Goal: Feedback & Contribution: Submit feedback/report problem

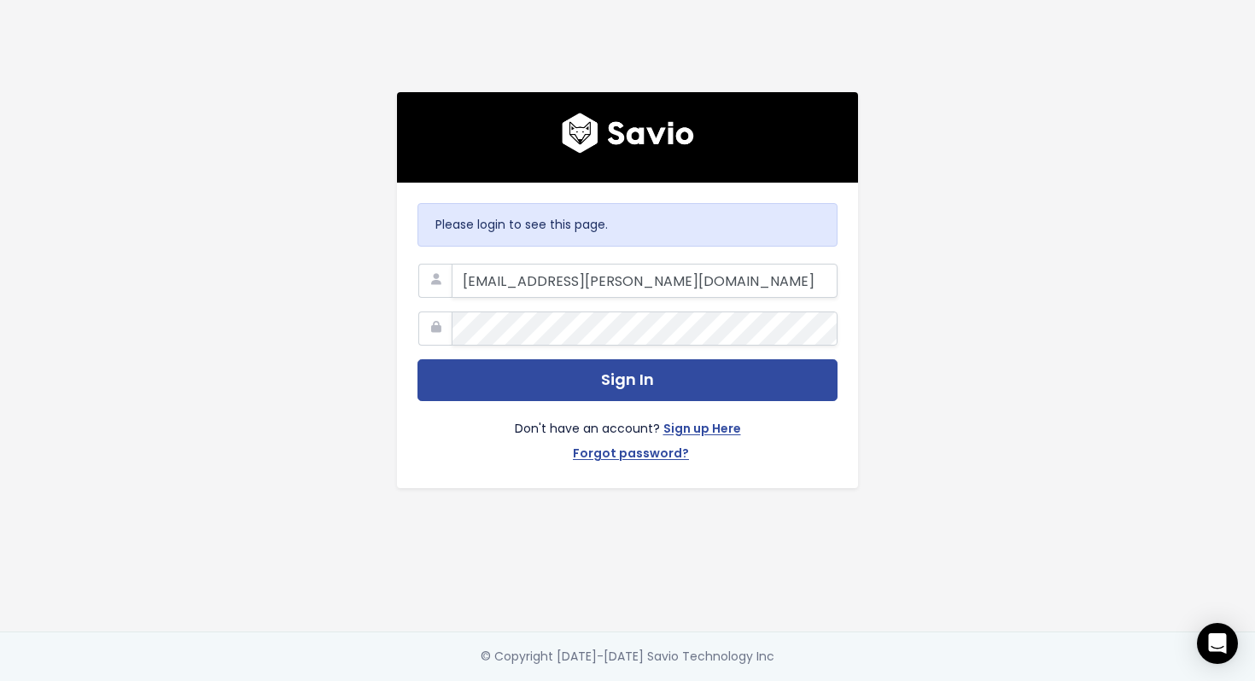
type input "[EMAIL_ADDRESS][PERSON_NAME][DOMAIN_NAME]"
click at [418, 360] on button "Sign In" at bounding box center [628, 381] width 420 height 42
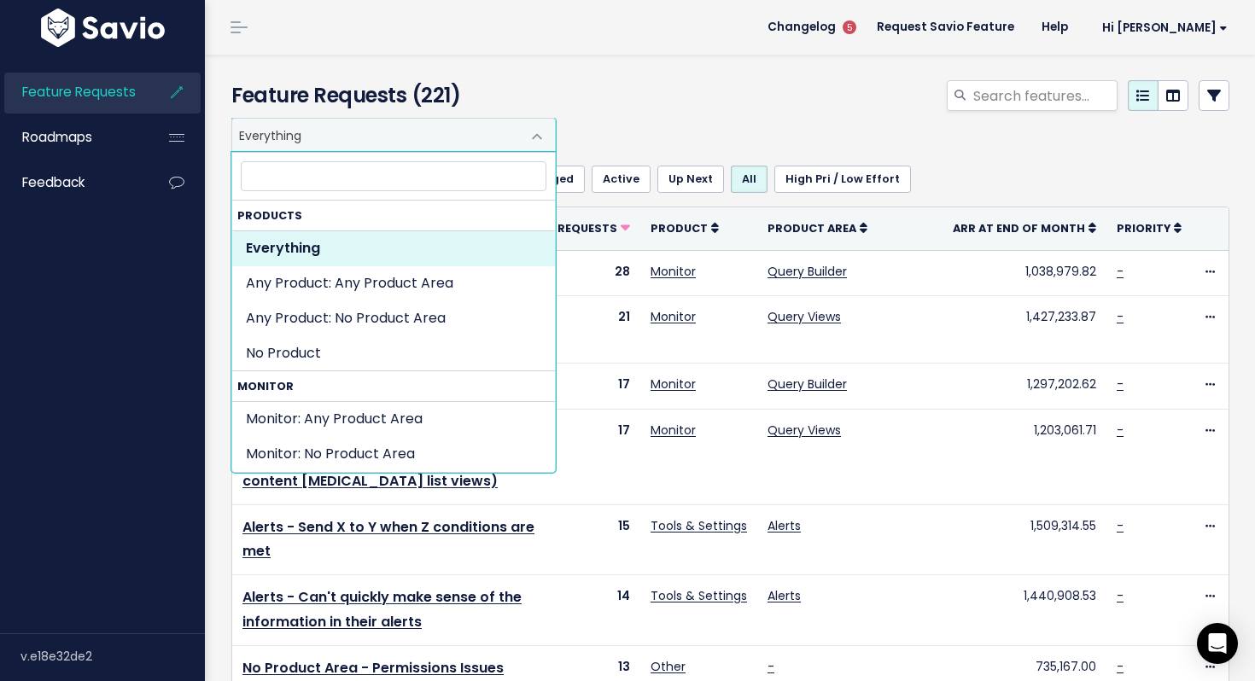
click at [424, 137] on span "Everything" at bounding box center [376, 135] width 289 height 32
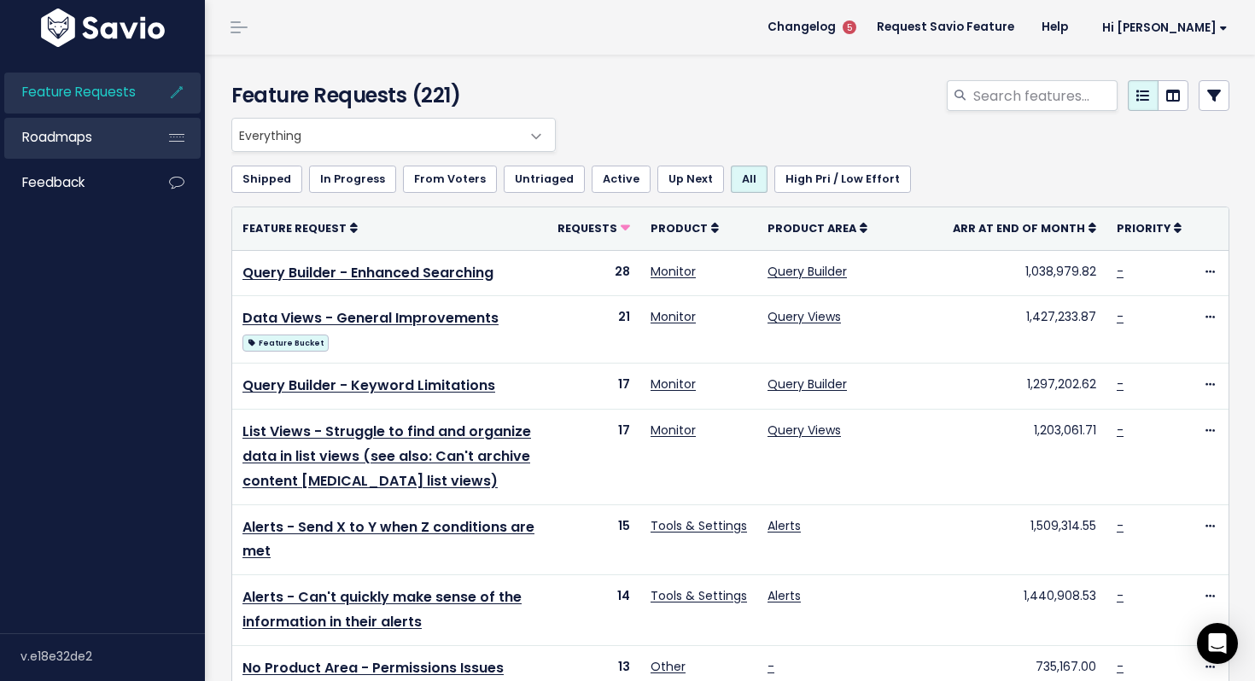
click at [67, 148] on link "Roadmaps" at bounding box center [72, 137] width 137 height 39
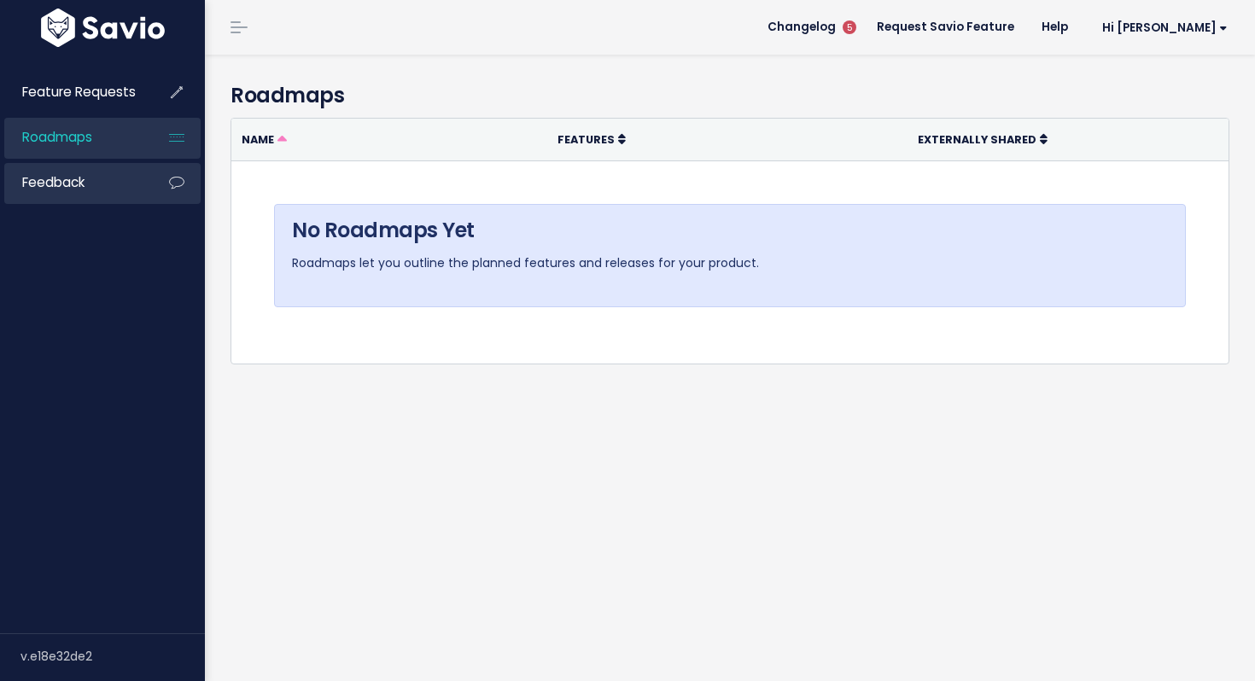
click at [78, 183] on span "Feedback" at bounding box center [53, 182] width 62 height 18
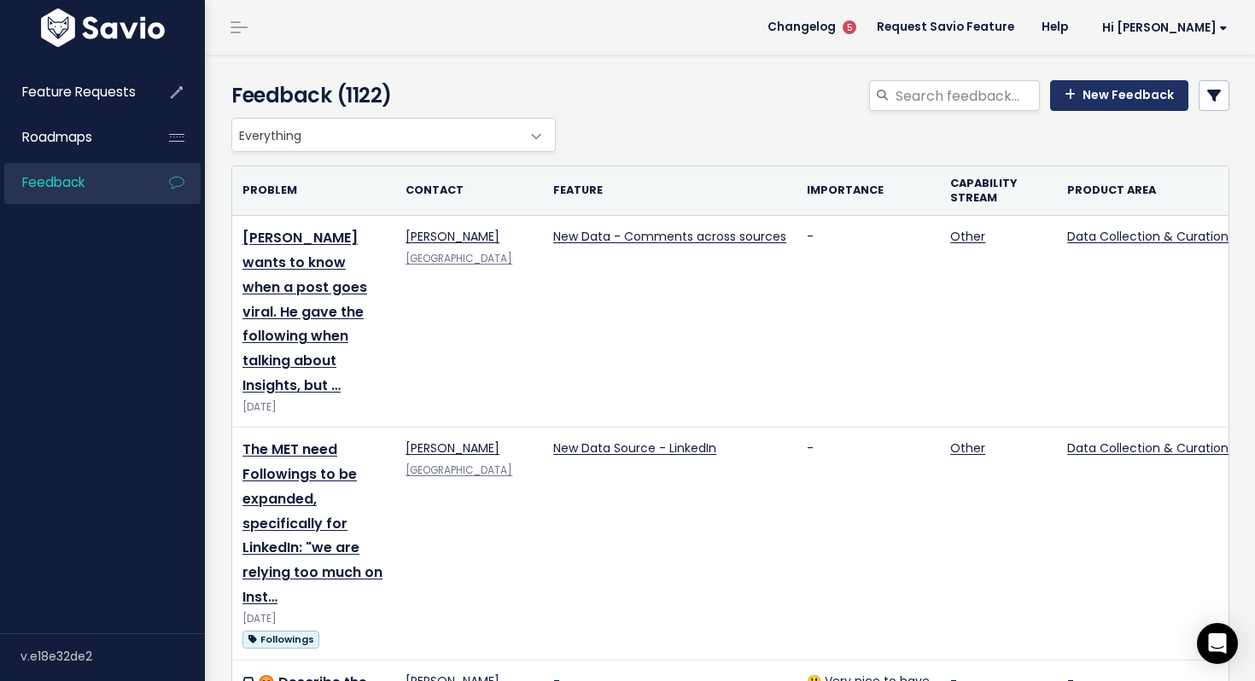
click at [1093, 102] on link "New Feedback" at bounding box center [1119, 95] width 138 height 31
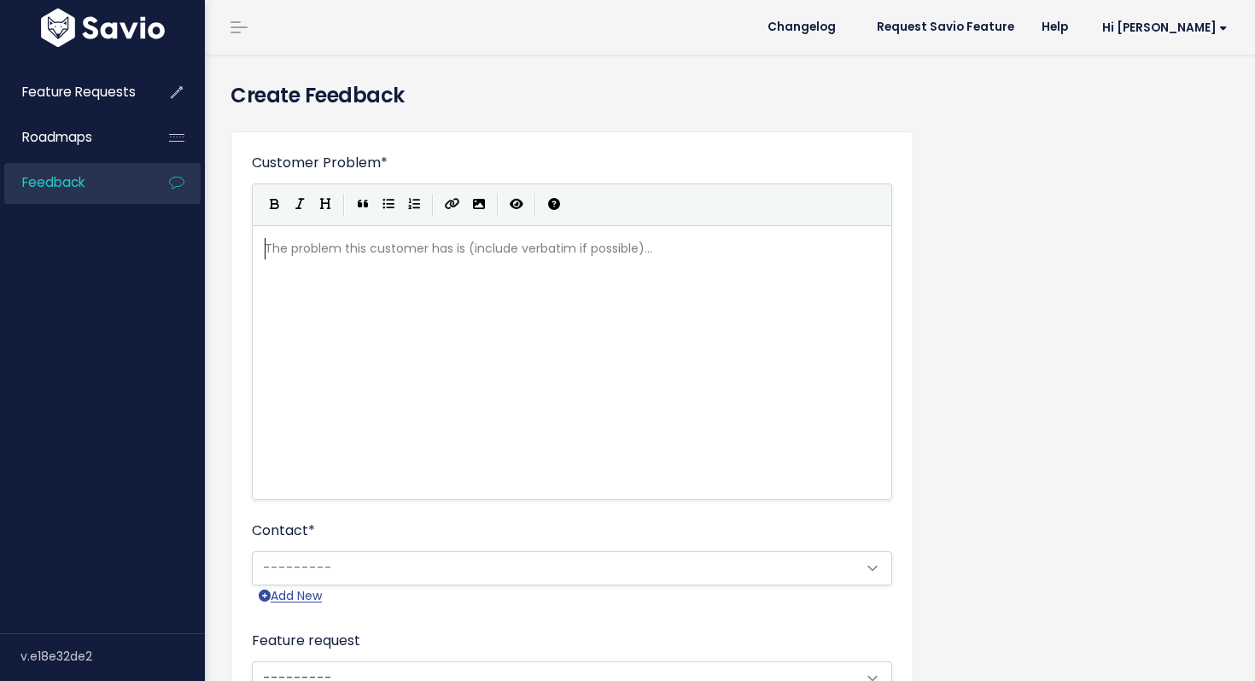
scroll to position [2, 0]
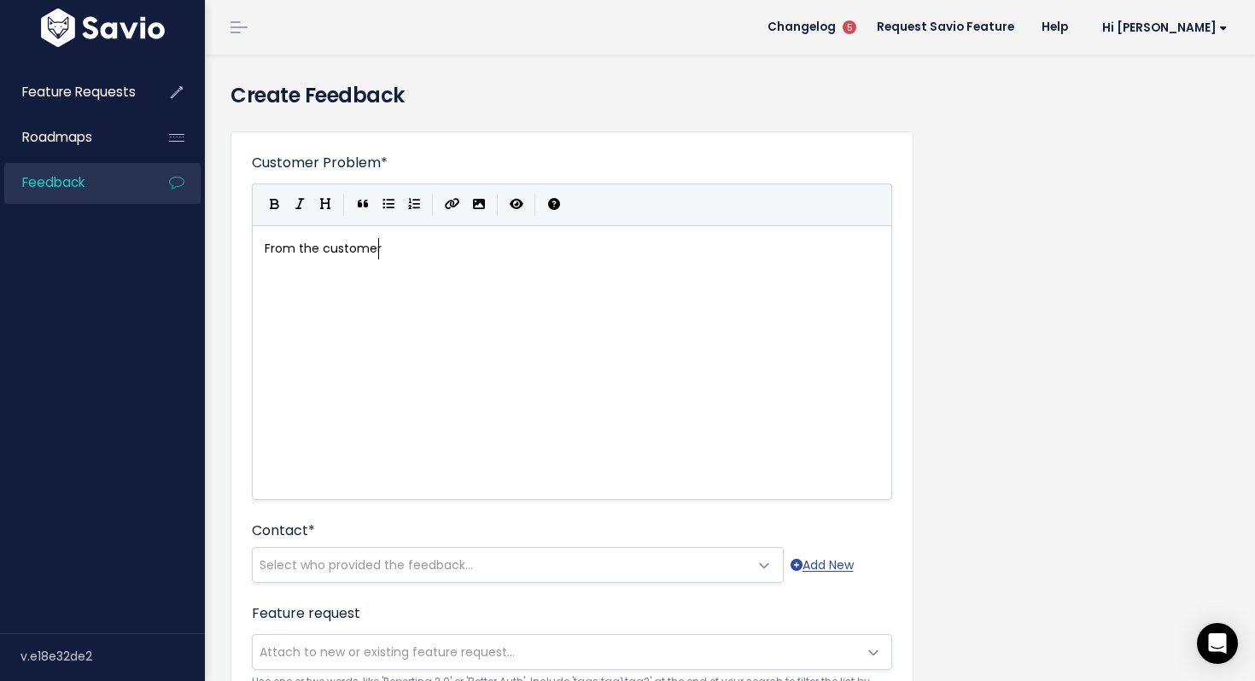
type textarea "From the customer:"
paste textarea
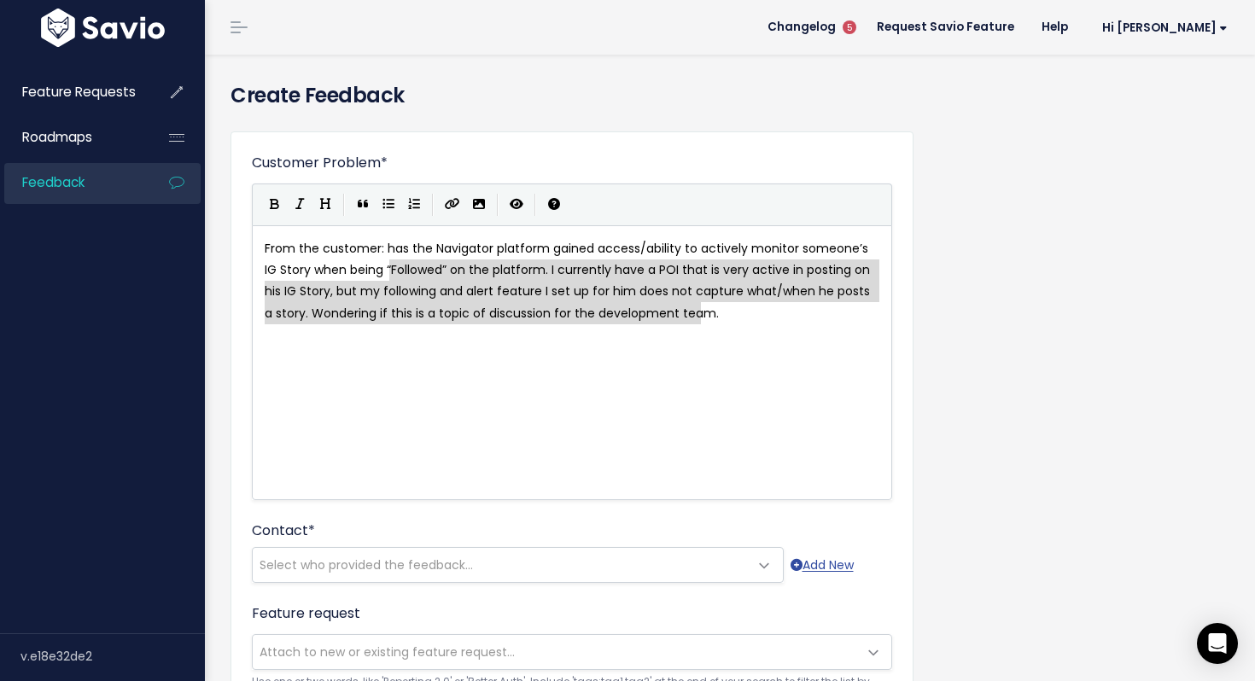
type textarea "has the Navigator platform gained access/ability to actively monitor someone’s …"
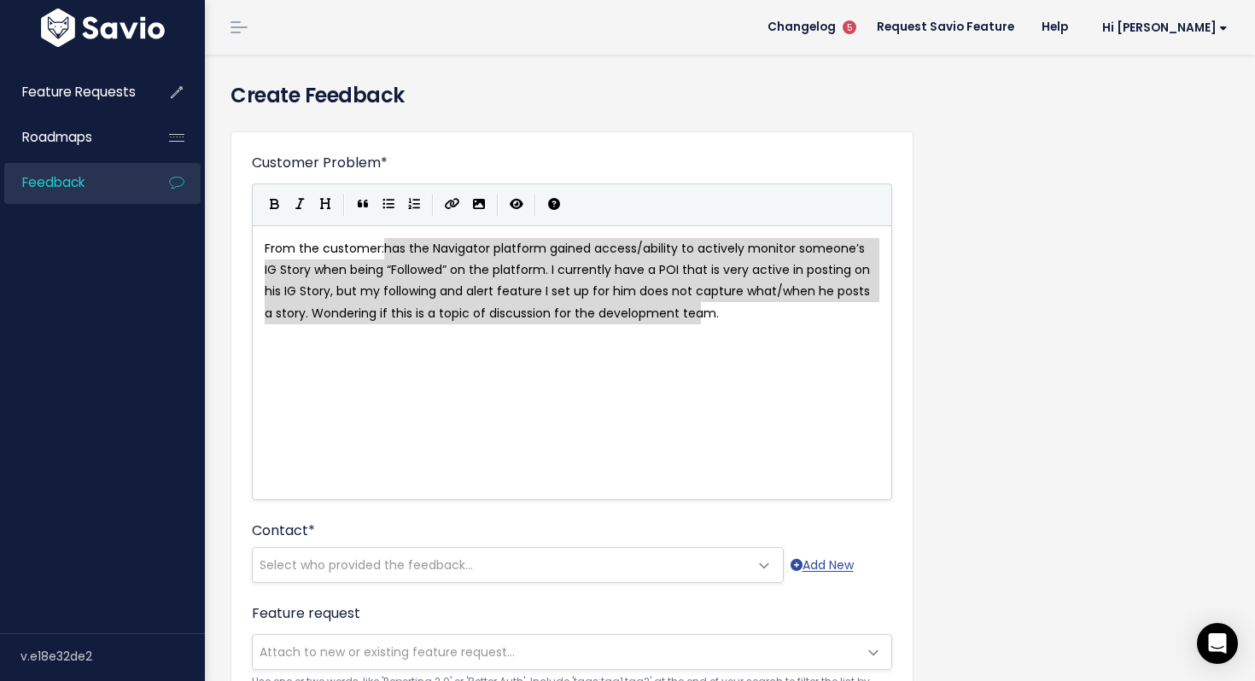
drag, startPoint x: 702, startPoint y: 313, endPoint x: 384, endPoint y: 254, distance: 323.3
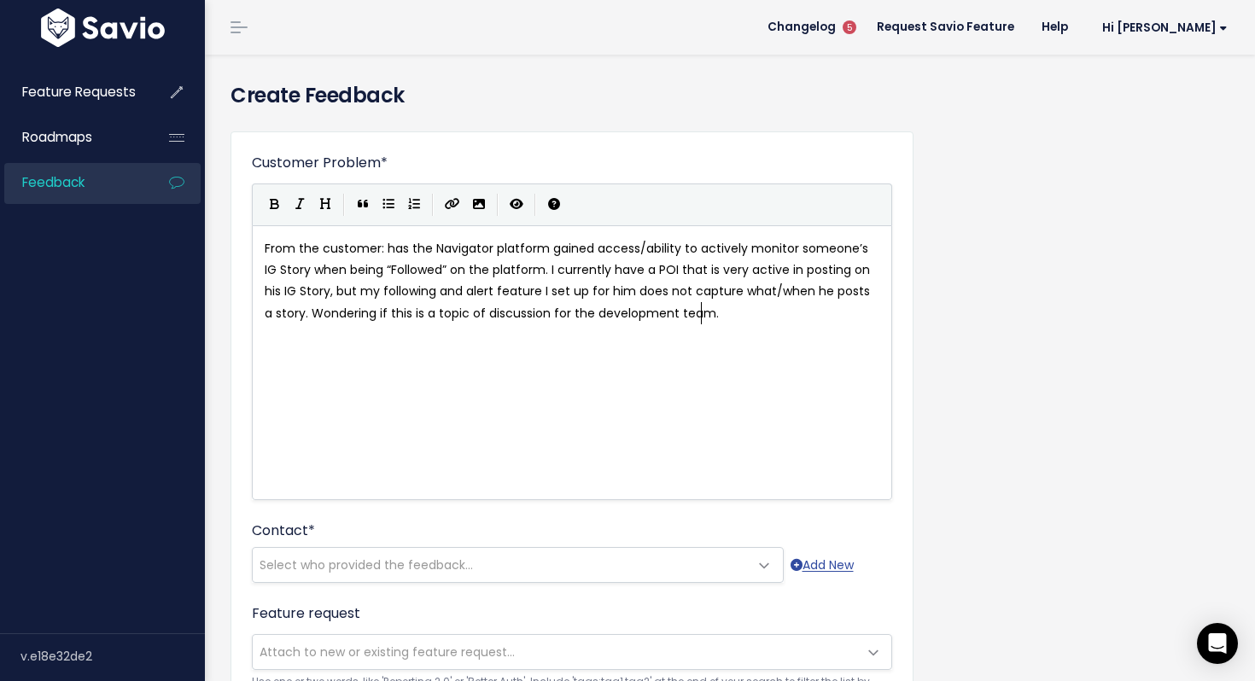
click at [747, 325] on div "x From the customer: has the Navigator platform gained access/ability to active…" at bounding box center [572, 281] width 622 height 93
type textarea "They"
drag, startPoint x: 305, startPoint y: 357, endPoint x: 243, endPoint y: 357, distance: 61.5
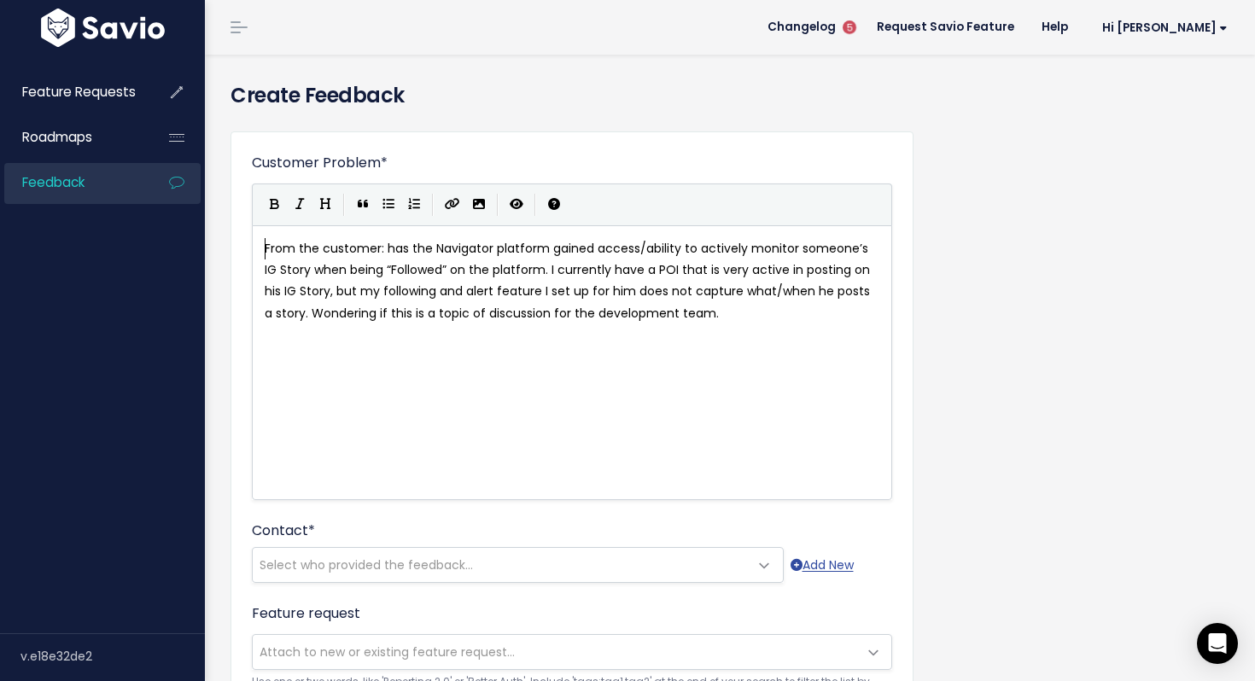
click at [266, 249] on span "From the customer: has the Navigator platform gained access/ability to actively…" at bounding box center [569, 281] width 609 height 82
type textarea "They would"
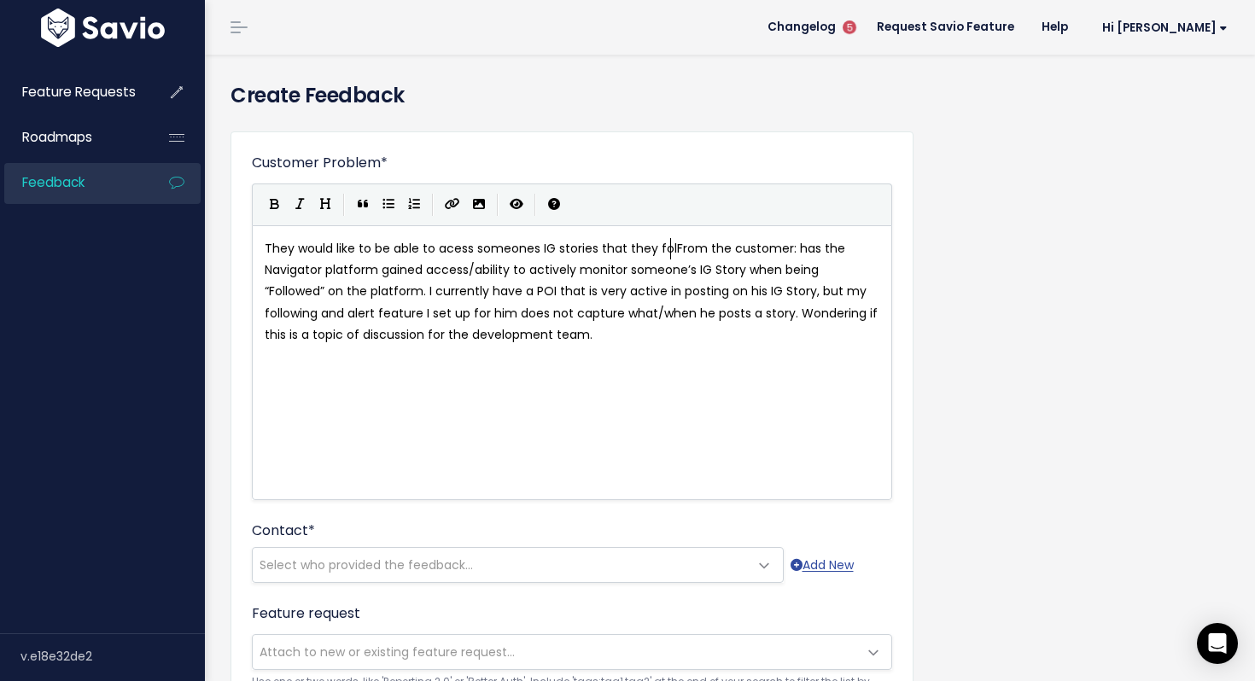
scroll to position [6, 348]
type textarea "d like to be able to acess someones IG stories that they foll"
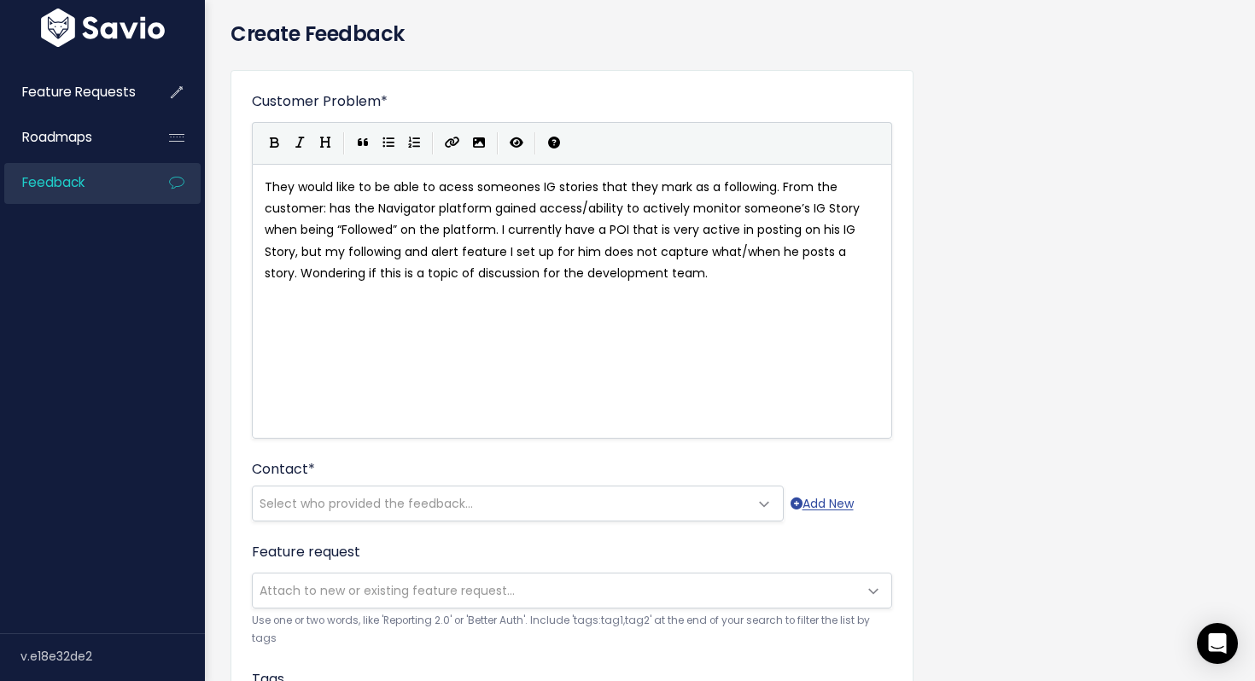
scroll to position [63, 0]
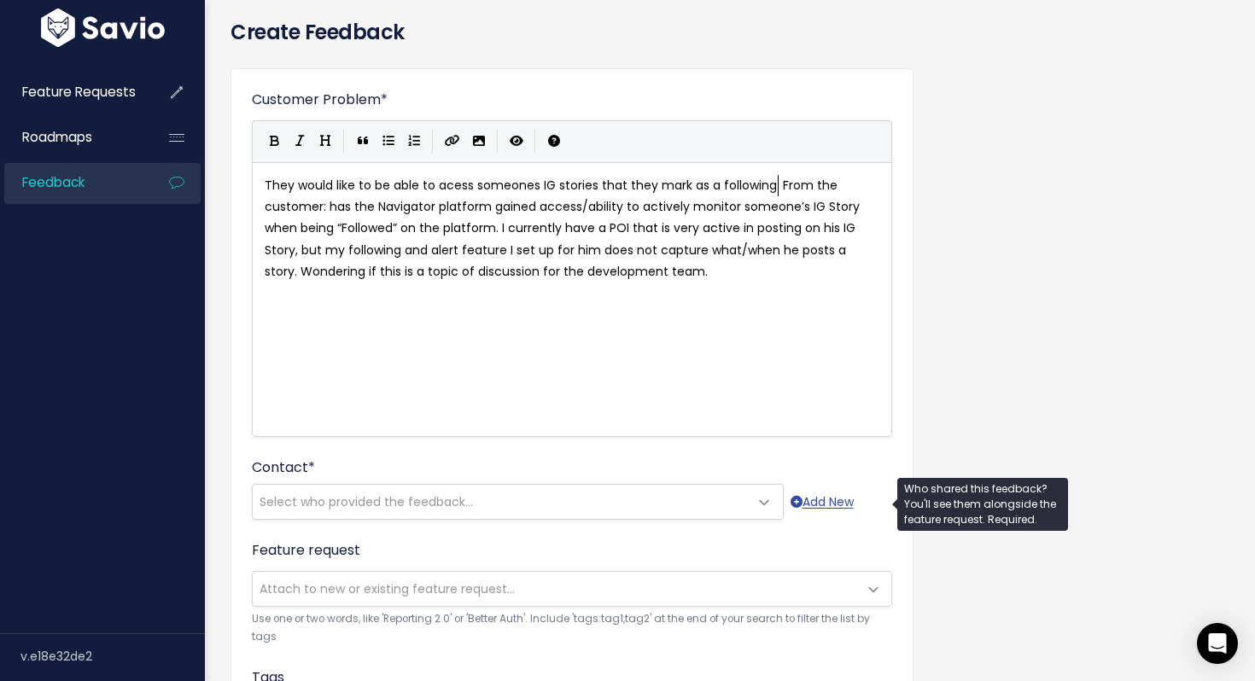
type textarea "mark as a following."
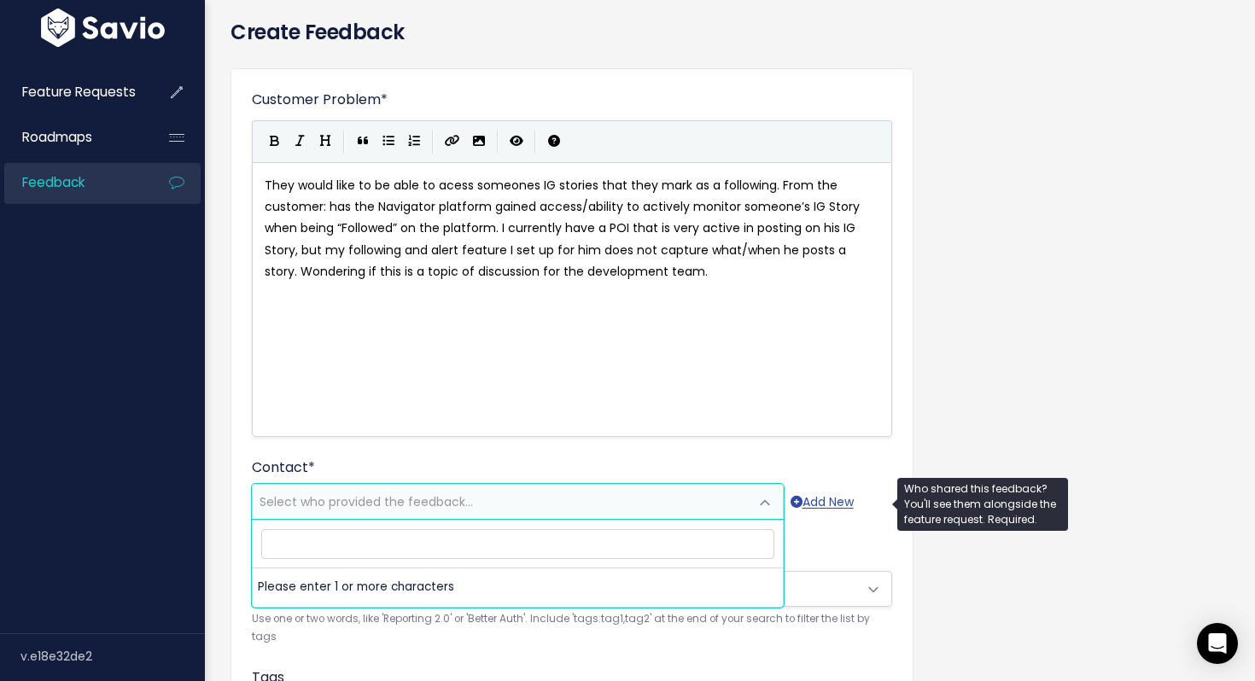
click at [412, 493] on span "Select who provided the feedback..." at bounding box center [501, 502] width 496 height 34
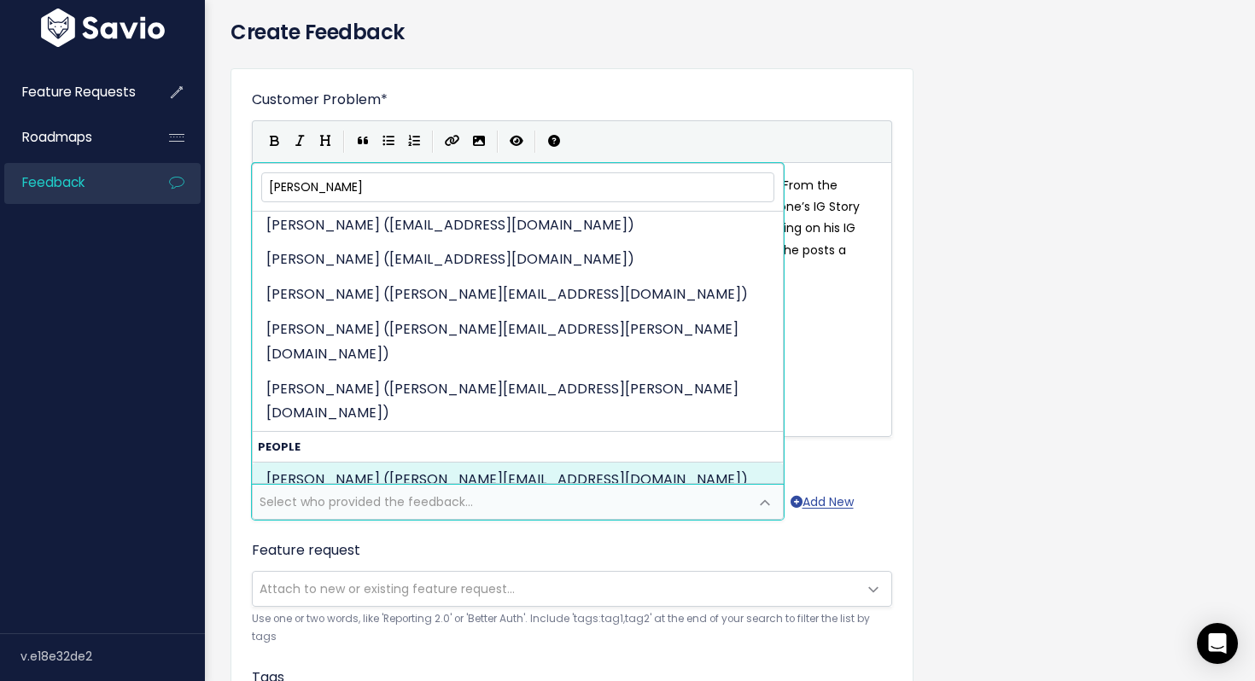
scroll to position [243, 0]
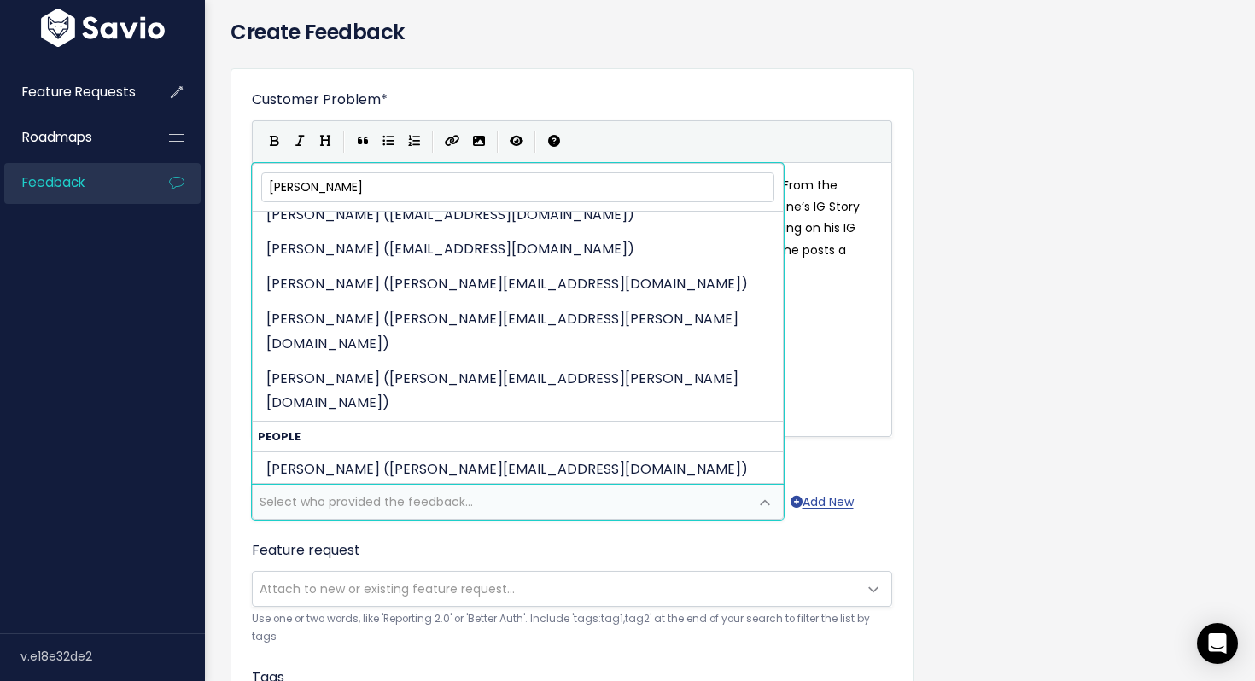
type input "[PERSON_NAME]"
select select "82970913"
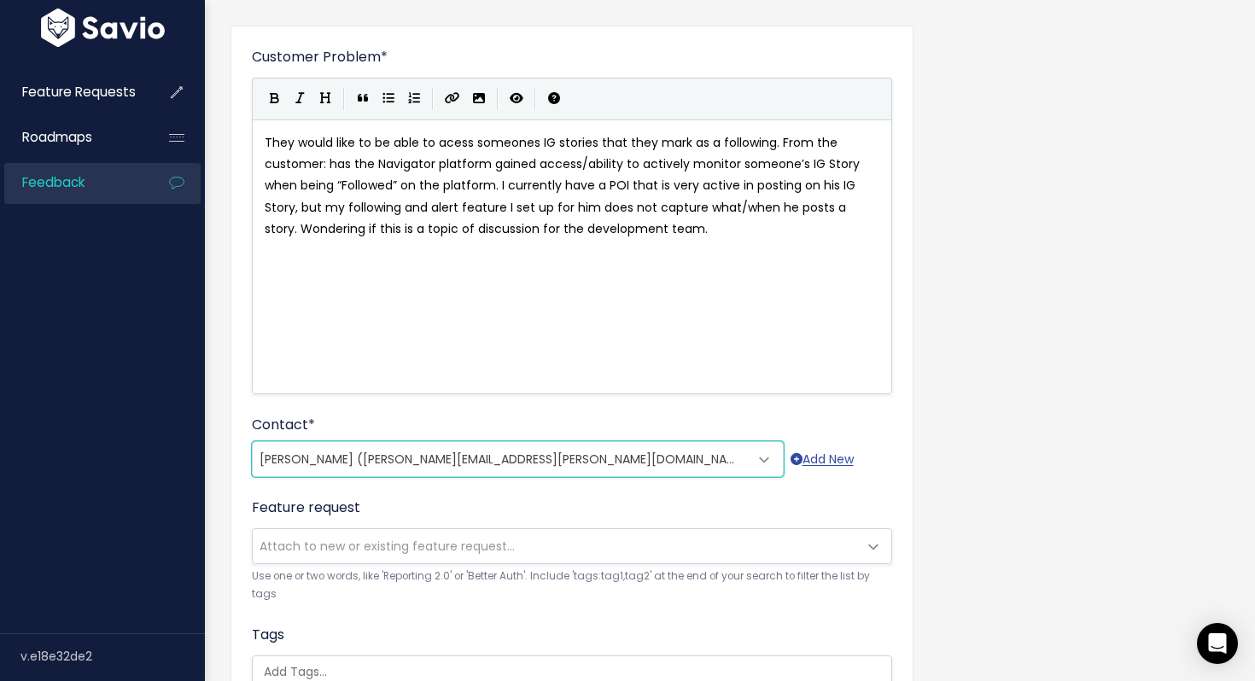
scroll to position [108, 0]
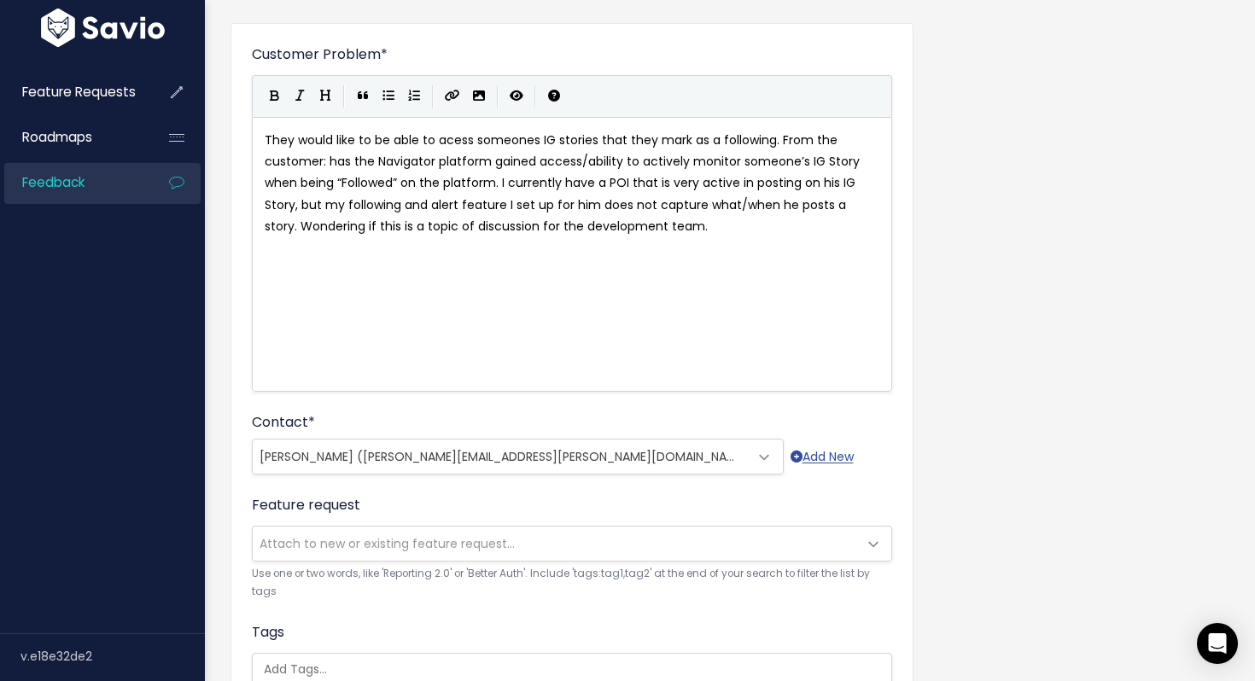
click at [376, 539] on span "Attach to new or existing feature request..." at bounding box center [387, 543] width 255 height 17
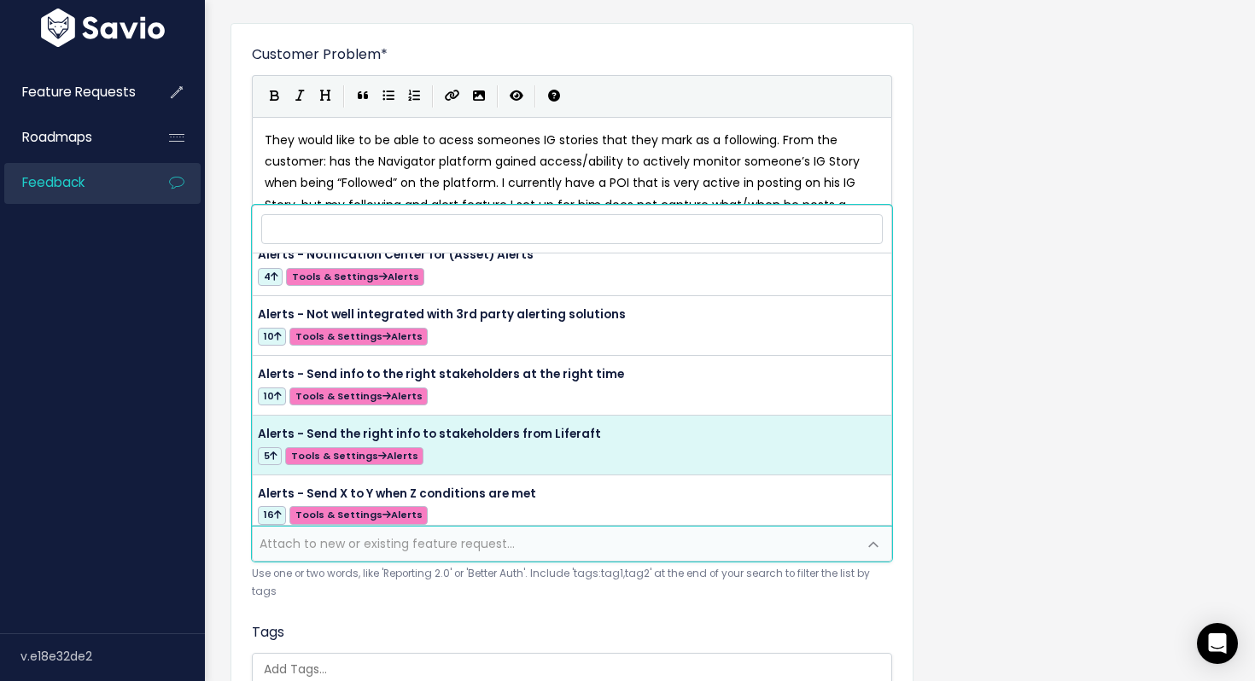
scroll to position [555, 0]
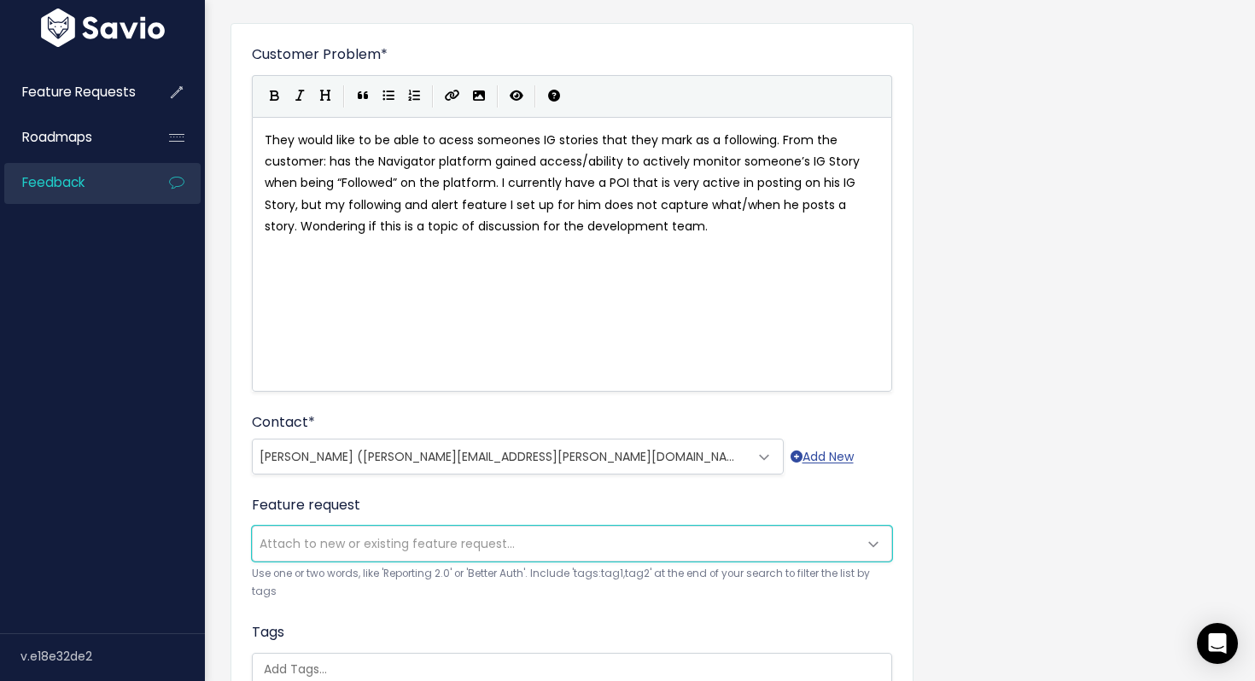
click at [338, 553] on span "Attach to new or existing feature request..." at bounding box center [555, 544] width 605 height 34
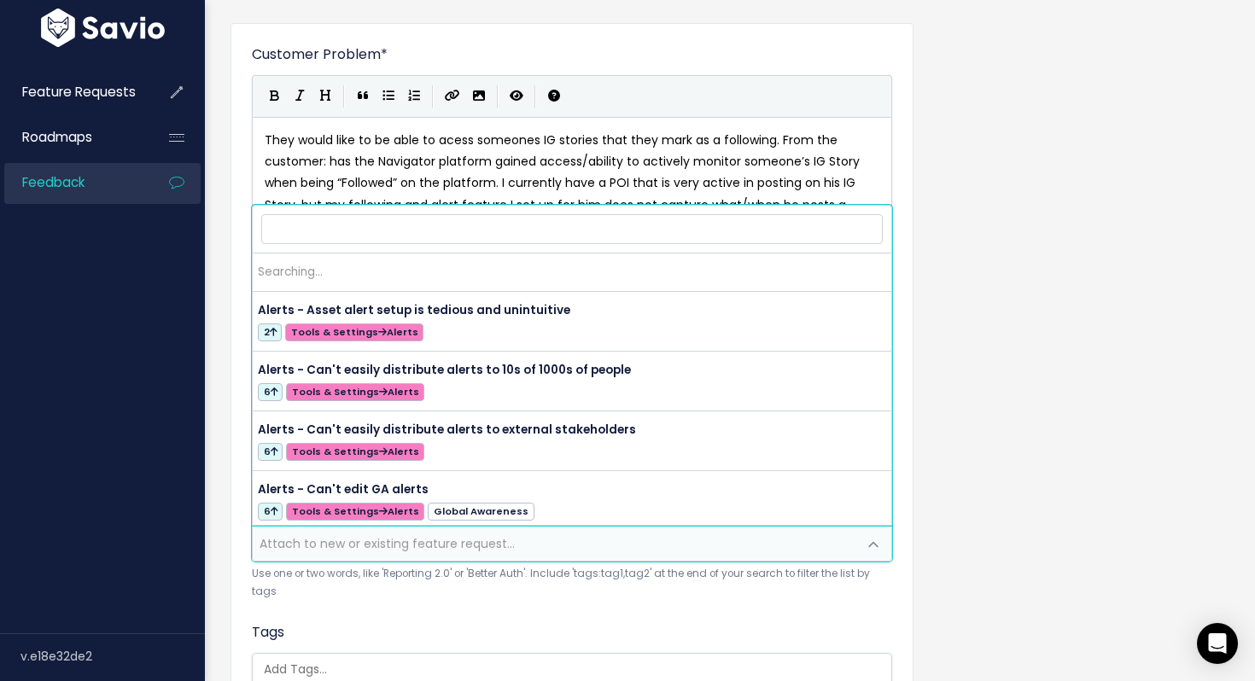
click at [326, 543] on span "Attach to new or existing feature request..." at bounding box center [387, 543] width 255 height 17
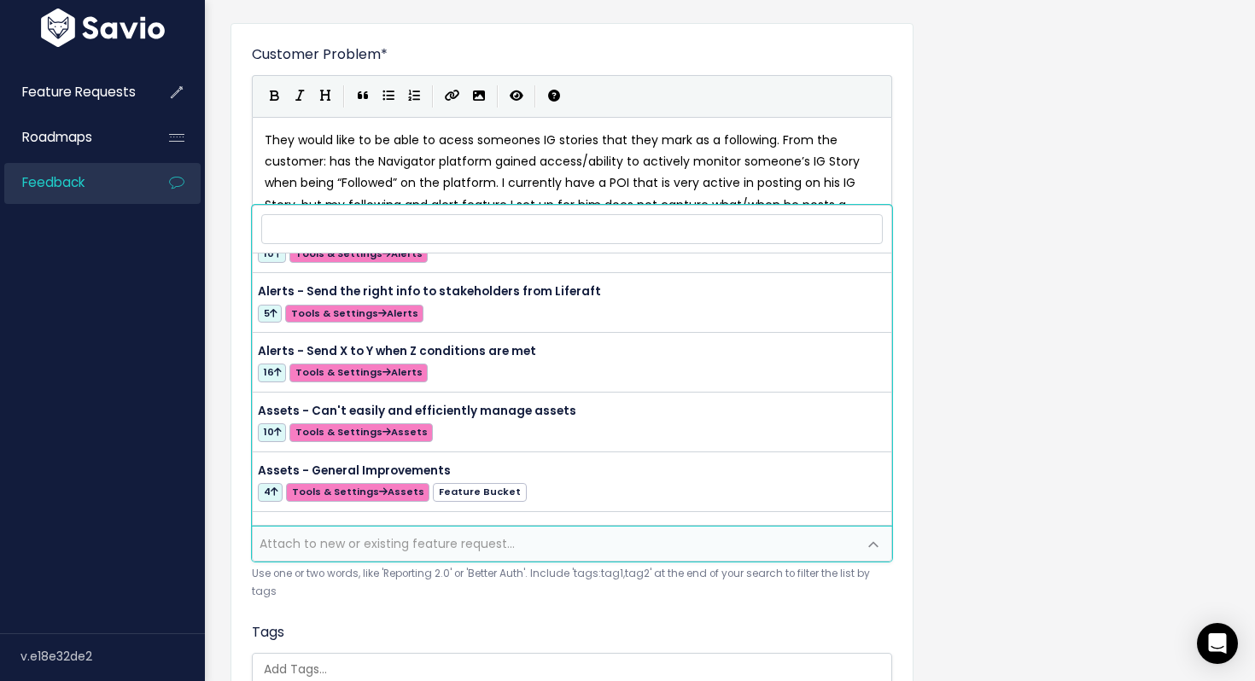
scroll to position [0, 0]
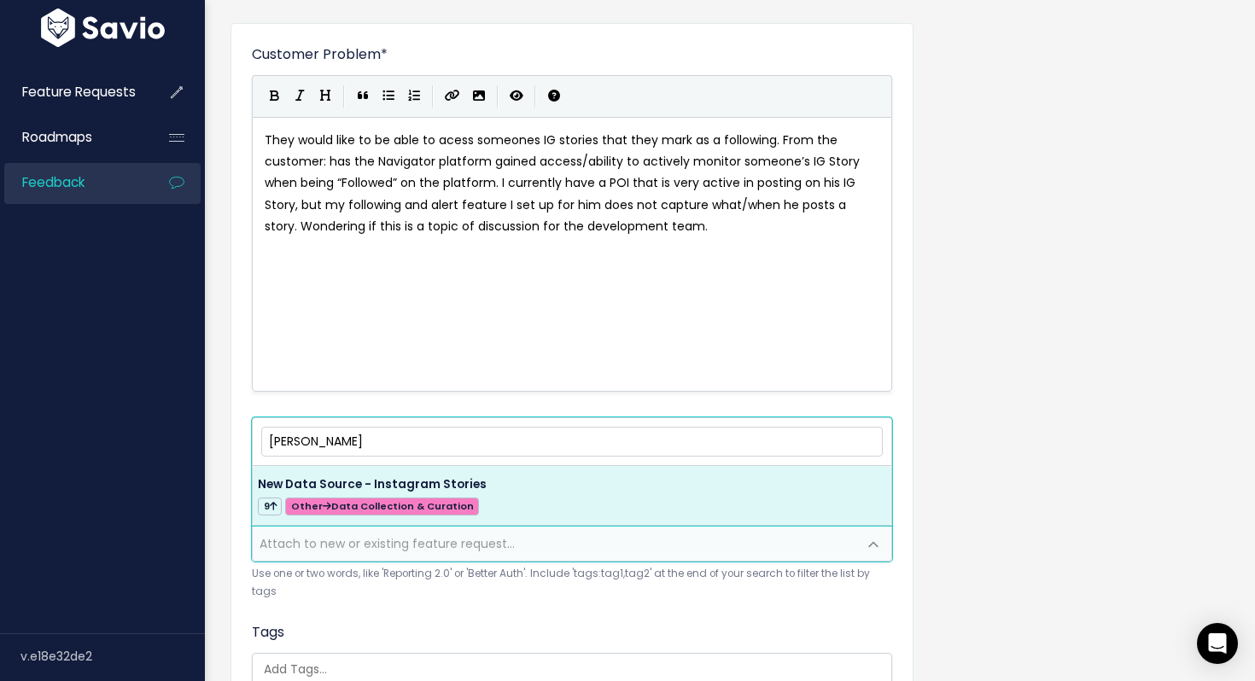
type input "[PERSON_NAME]"
select select "56882"
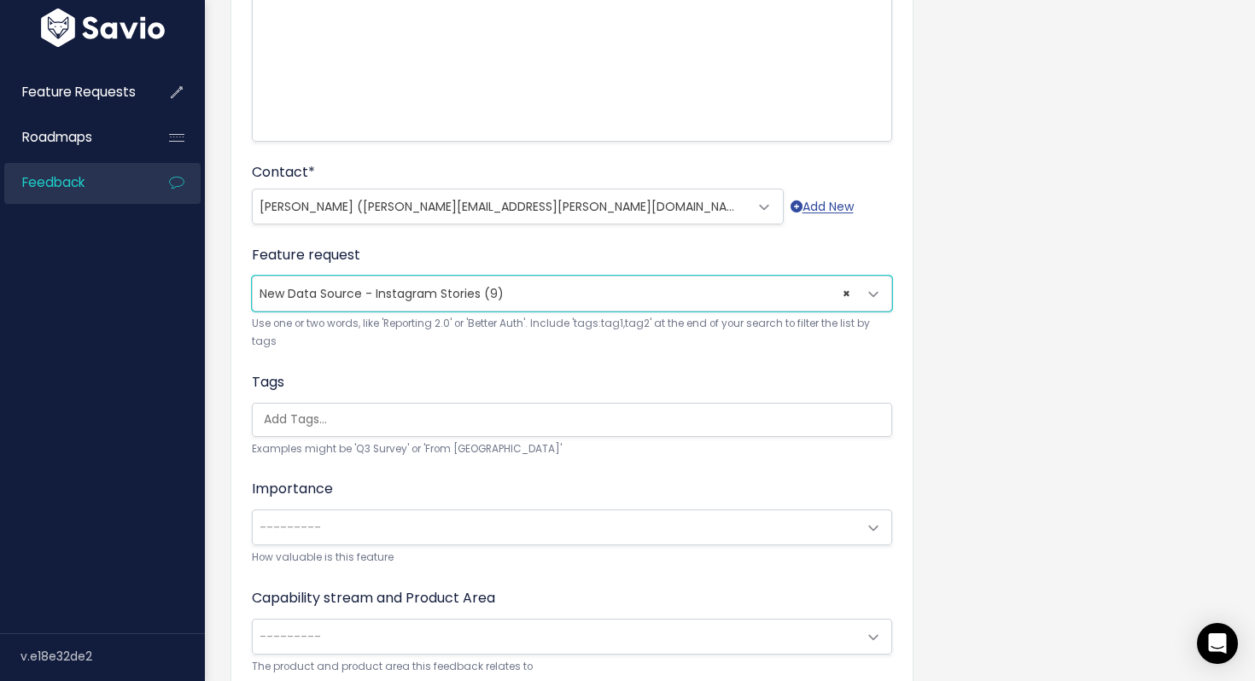
scroll to position [376, 0]
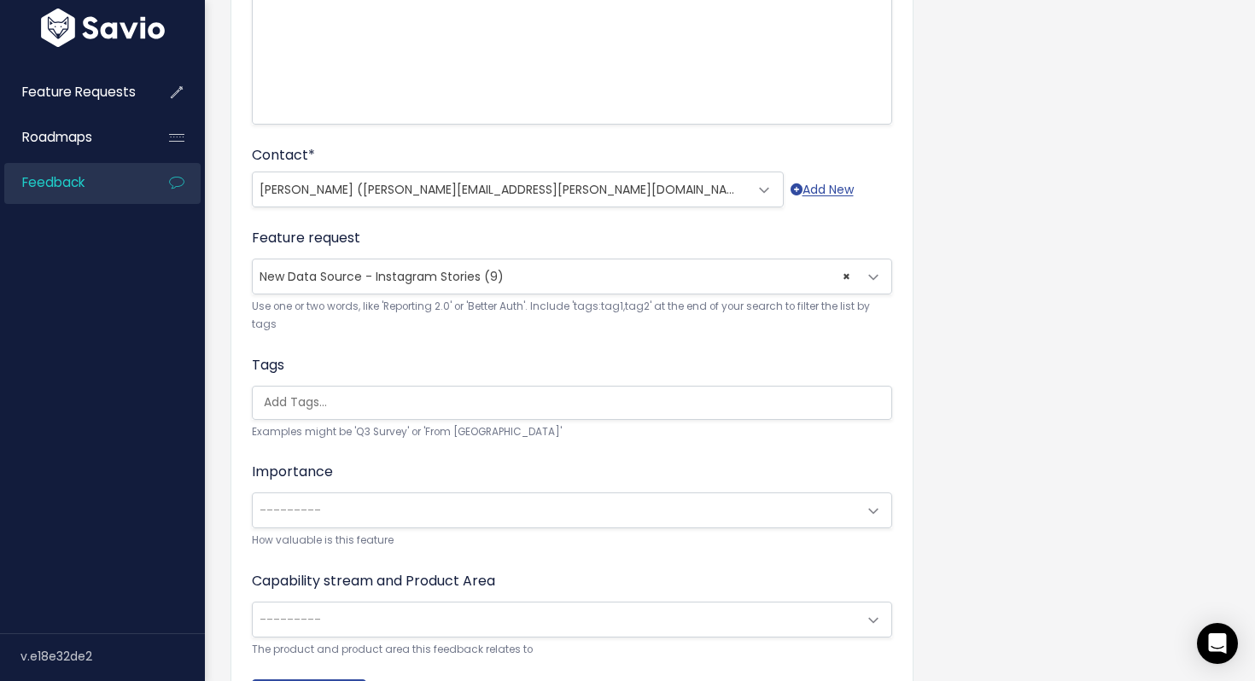
click at [315, 515] on span "---------" at bounding box center [290, 510] width 61 height 17
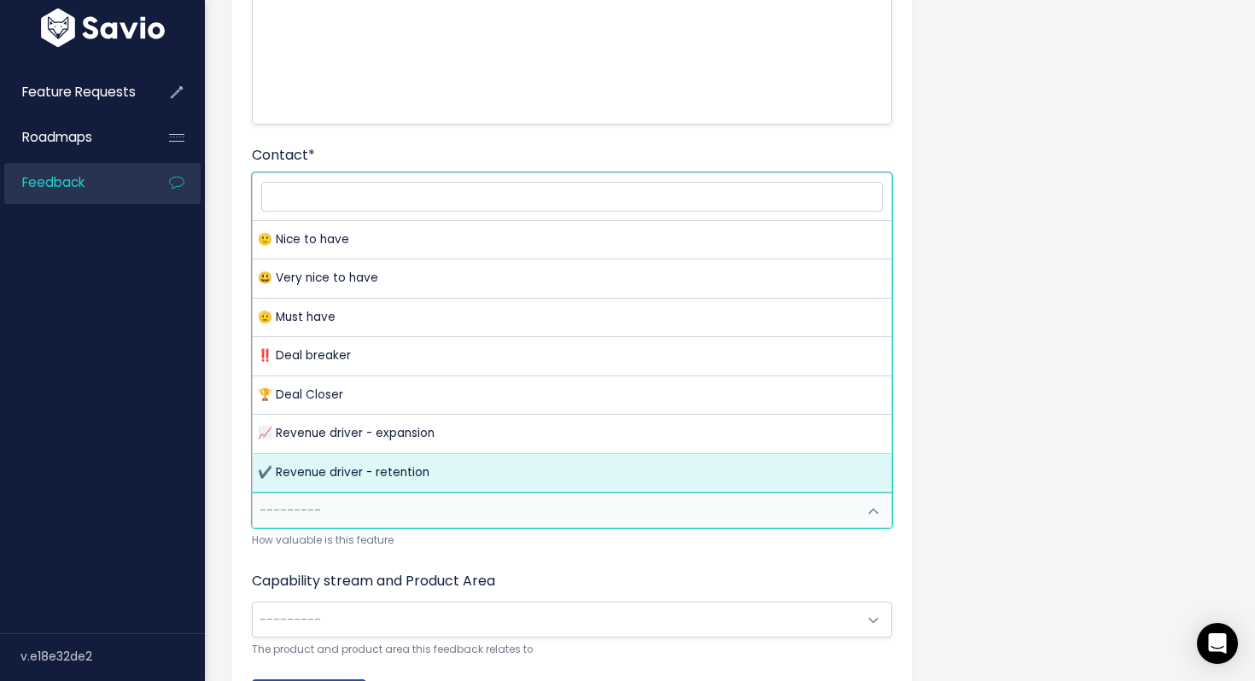
select select "REVENUE_DRIVER_RETENTION"
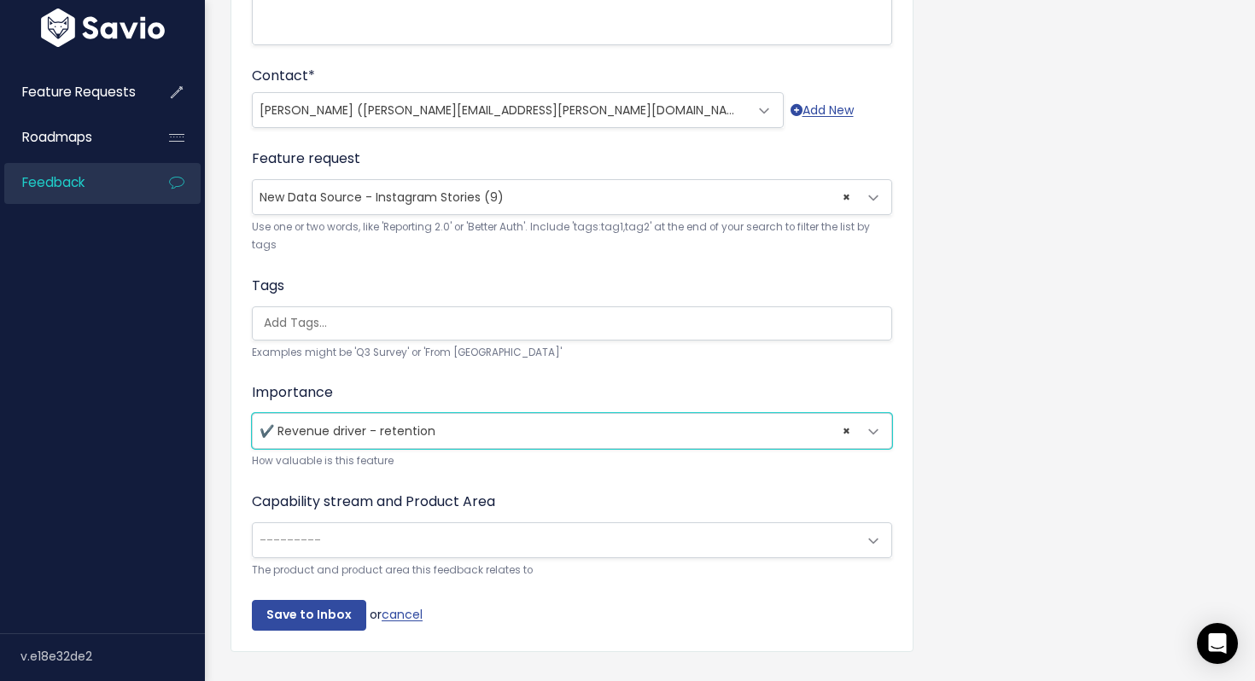
scroll to position [459, 0]
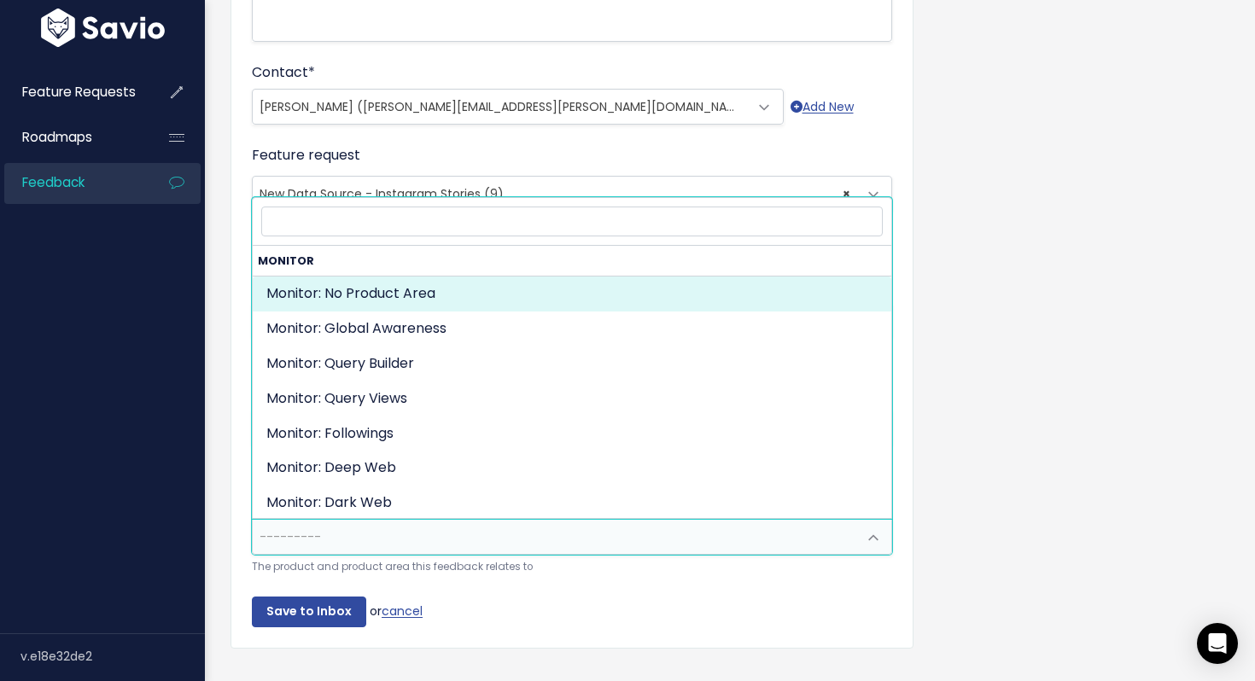
click at [336, 544] on span "---------" at bounding box center [555, 537] width 605 height 34
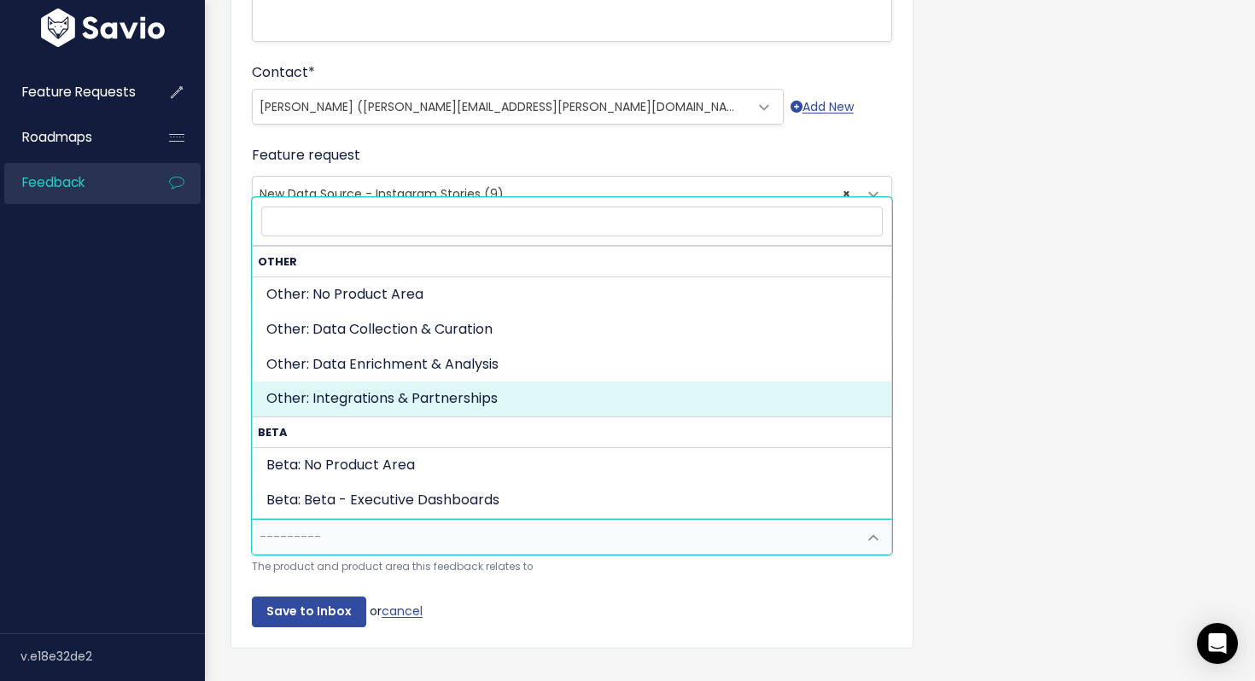
scroll to position [861, 0]
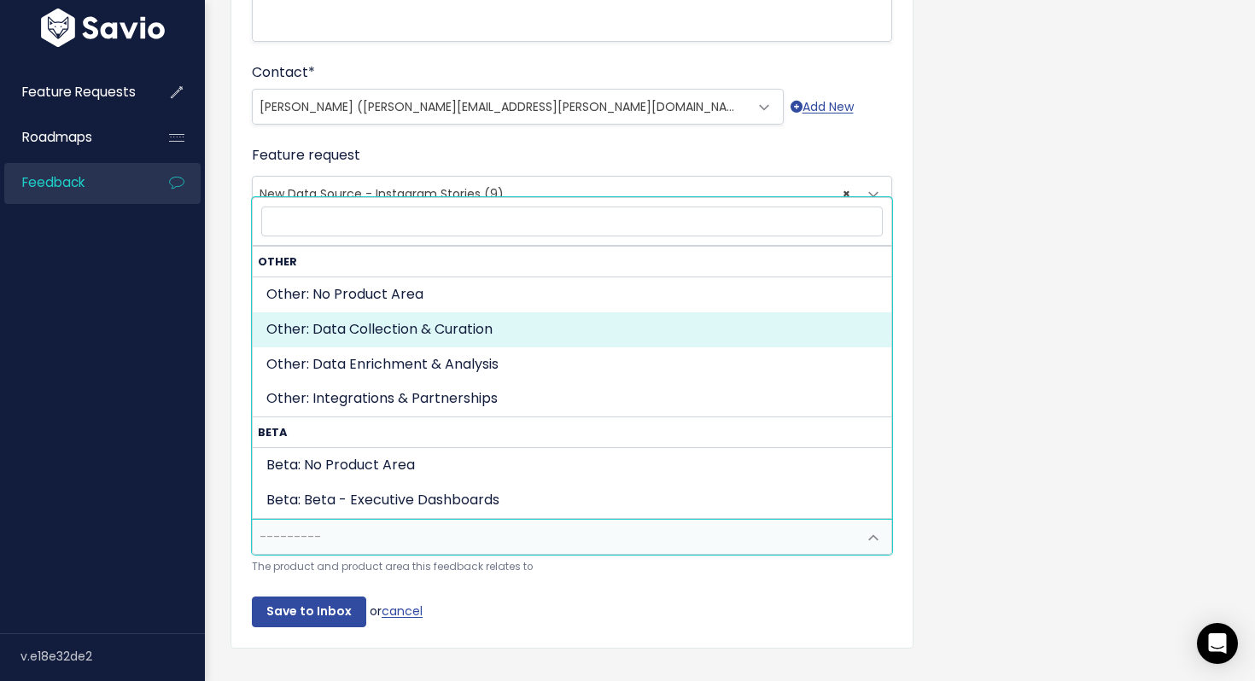
select select "OTHER:DATA_COLLECTION_CURATION"
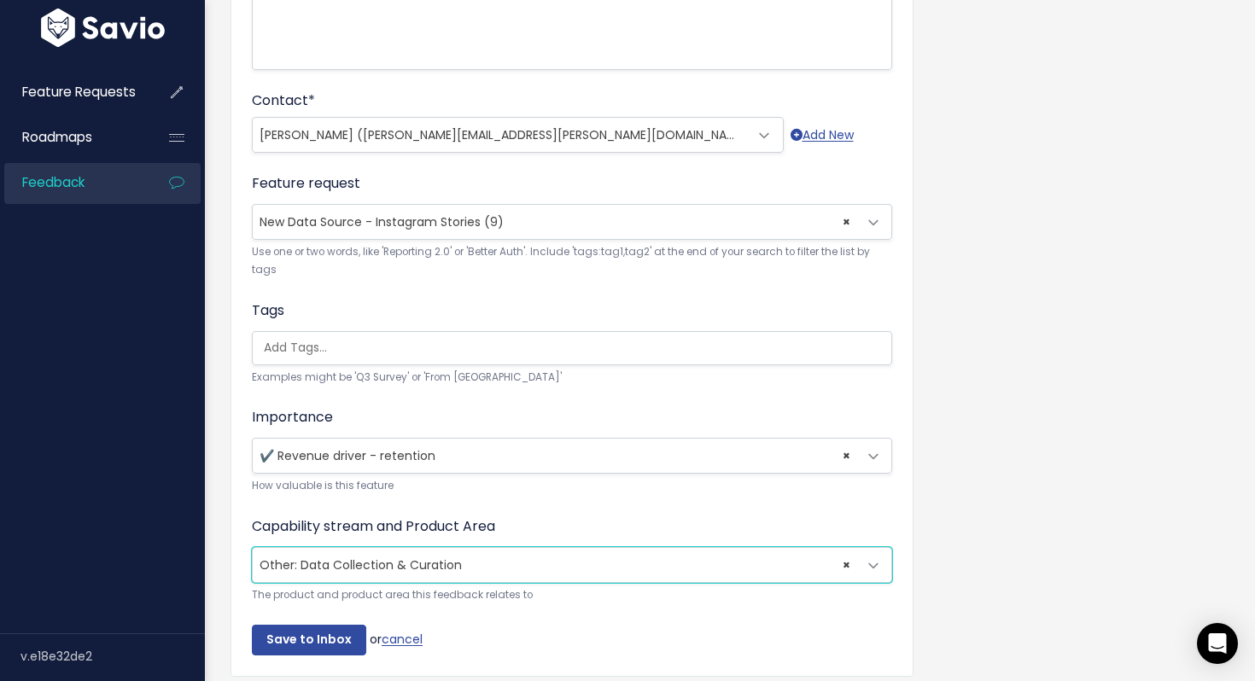
scroll to position [492, 0]
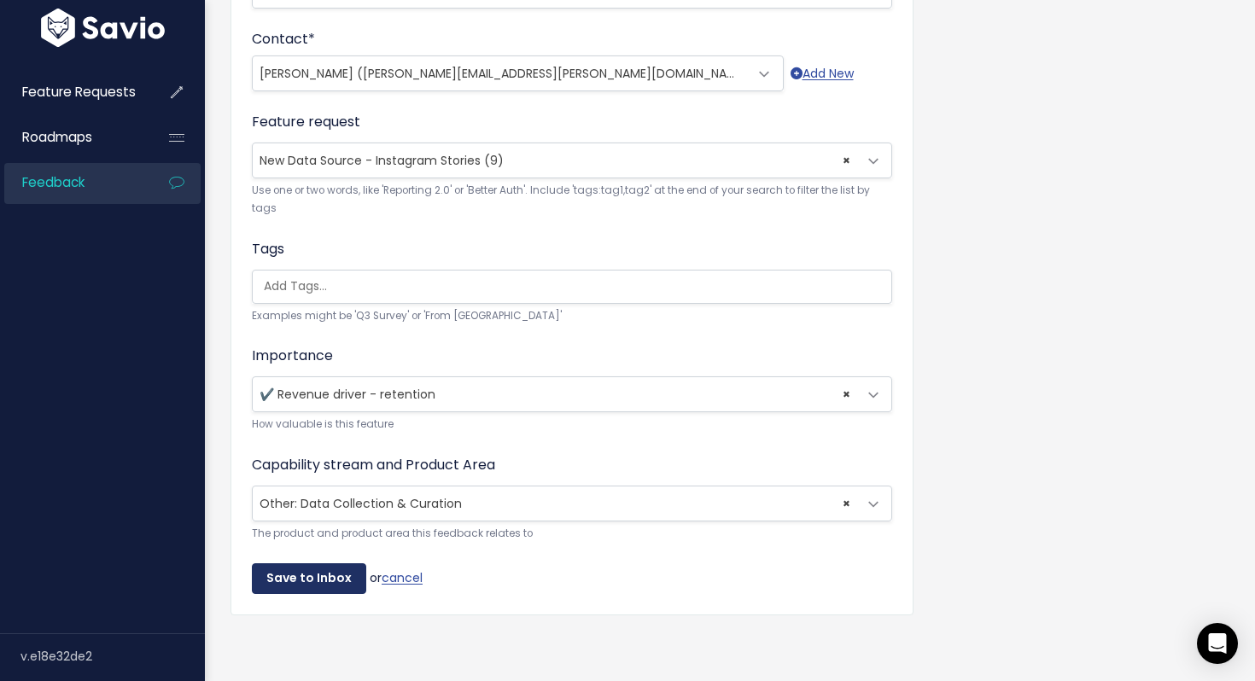
click at [321, 579] on input "Save to Inbox" at bounding box center [309, 579] width 114 height 31
